Goal: Task Accomplishment & Management: Manage account settings

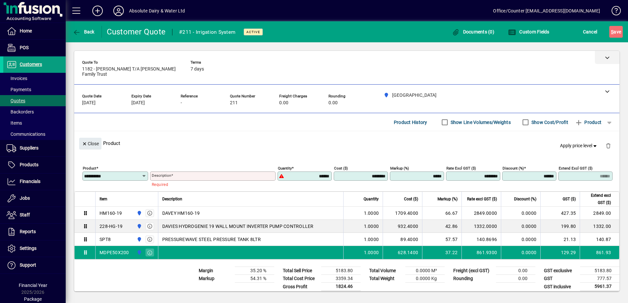
scroll to position [5, 0]
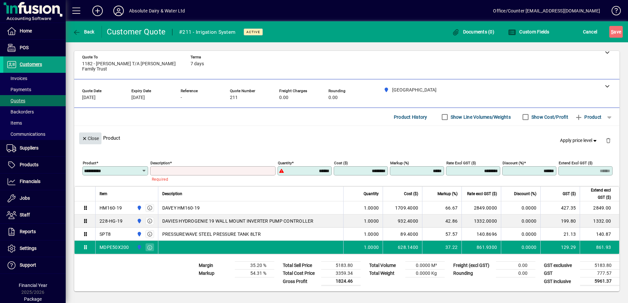
click at [95, 142] on span "Close" at bounding box center [90, 138] width 17 height 11
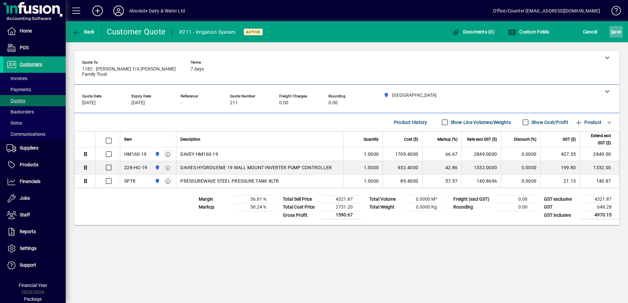
click at [611, 33] on span "S" at bounding box center [612, 31] width 3 height 5
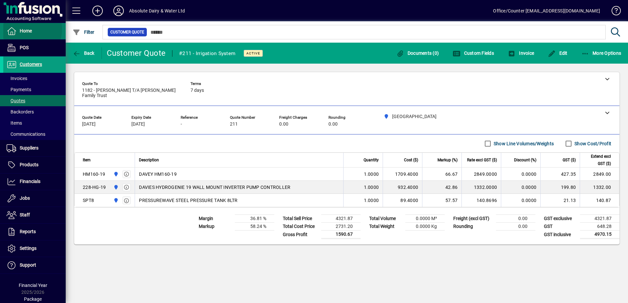
click at [24, 29] on span "Home" at bounding box center [26, 30] width 12 height 5
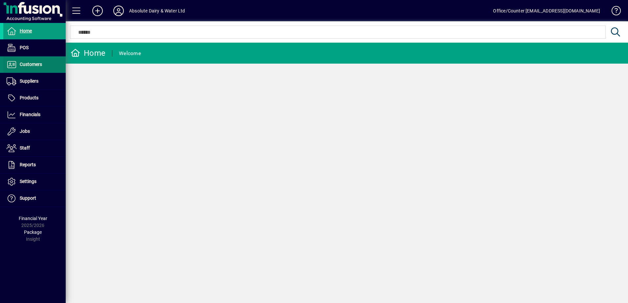
click at [39, 69] on span at bounding box center [34, 65] width 62 height 16
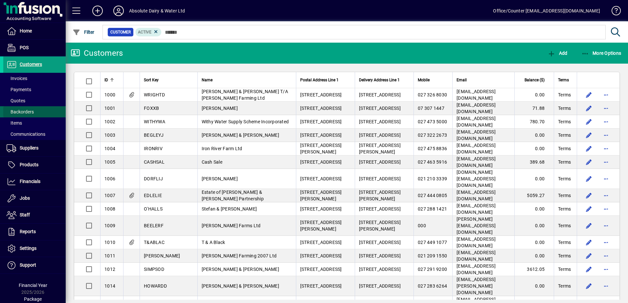
click at [39, 105] on span at bounding box center [34, 112] width 62 height 16
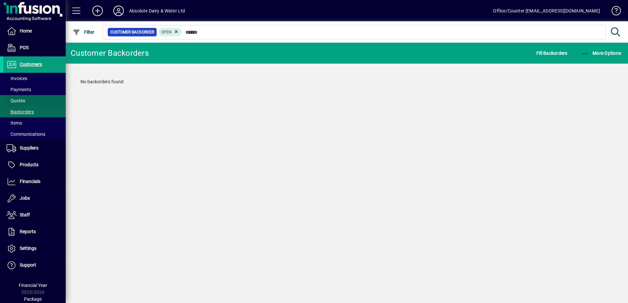
click at [41, 100] on span at bounding box center [34, 101] width 62 height 16
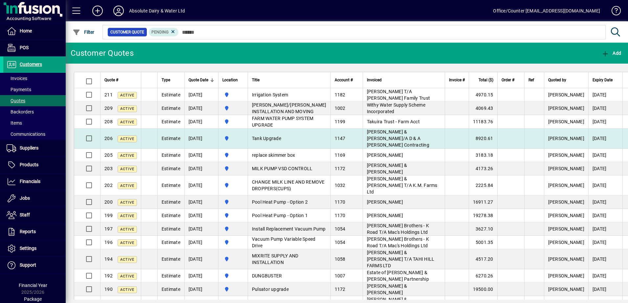
click at [281, 145] on td "Tank Upgrade" at bounding box center [289, 139] width 83 height 20
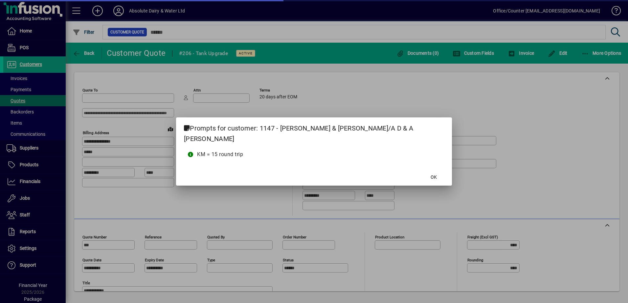
type input "**********"
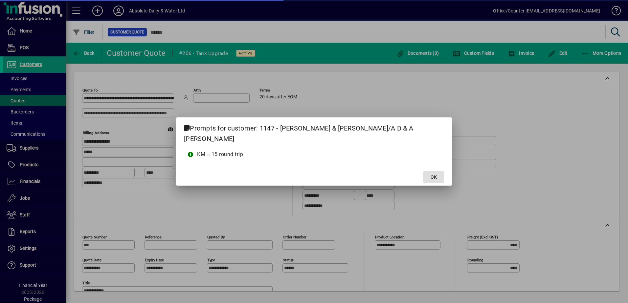
type input "**********"
click at [428, 176] on span at bounding box center [433, 177] width 21 height 16
